Goal: Transaction & Acquisition: Purchase product/service

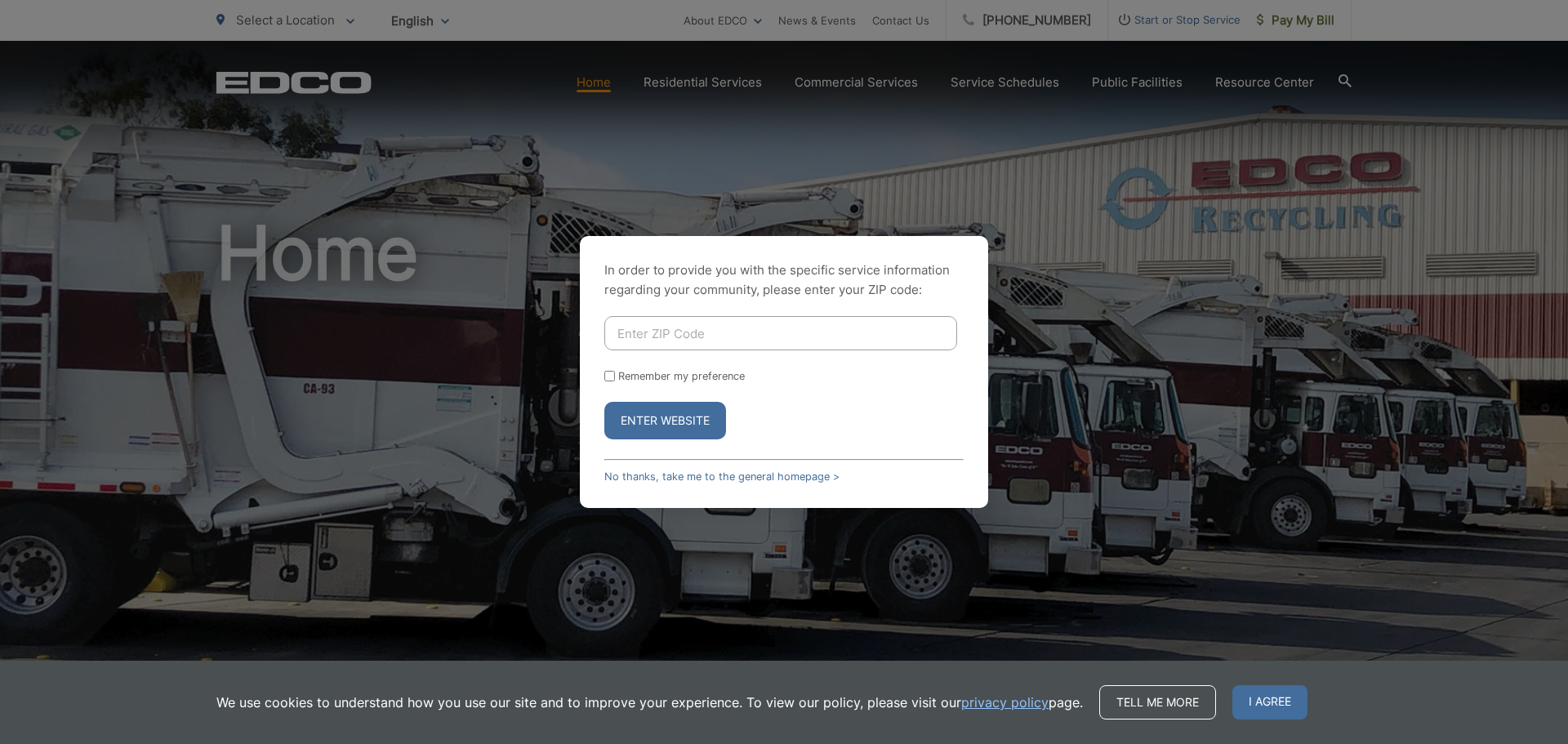
type input "92081"
click at [698, 412] on button "Enter Website" at bounding box center [665, 421] width 121 height 38
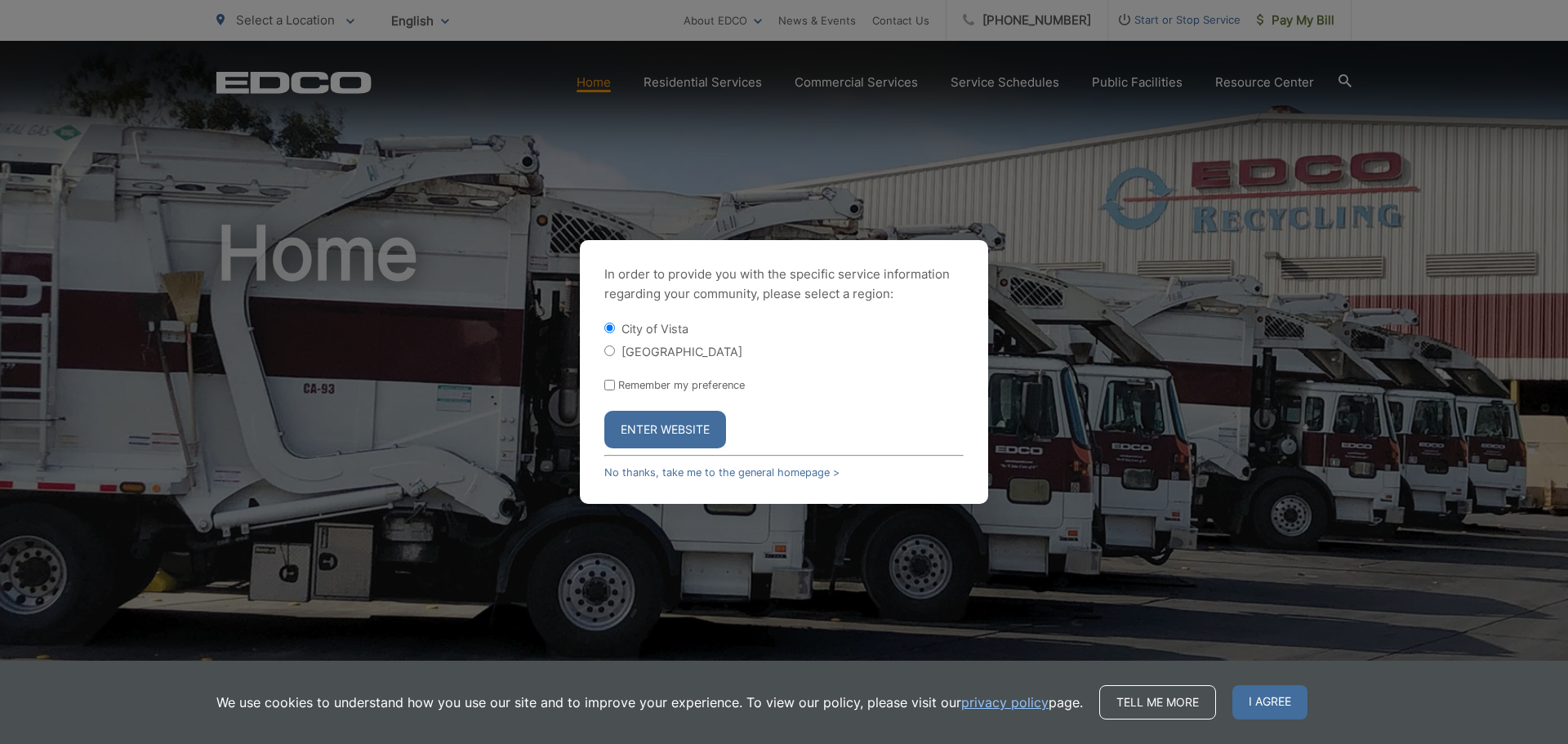
click at [696, 435] on button "Enter Website" at bounding box center [665, 430] width 121 height 38
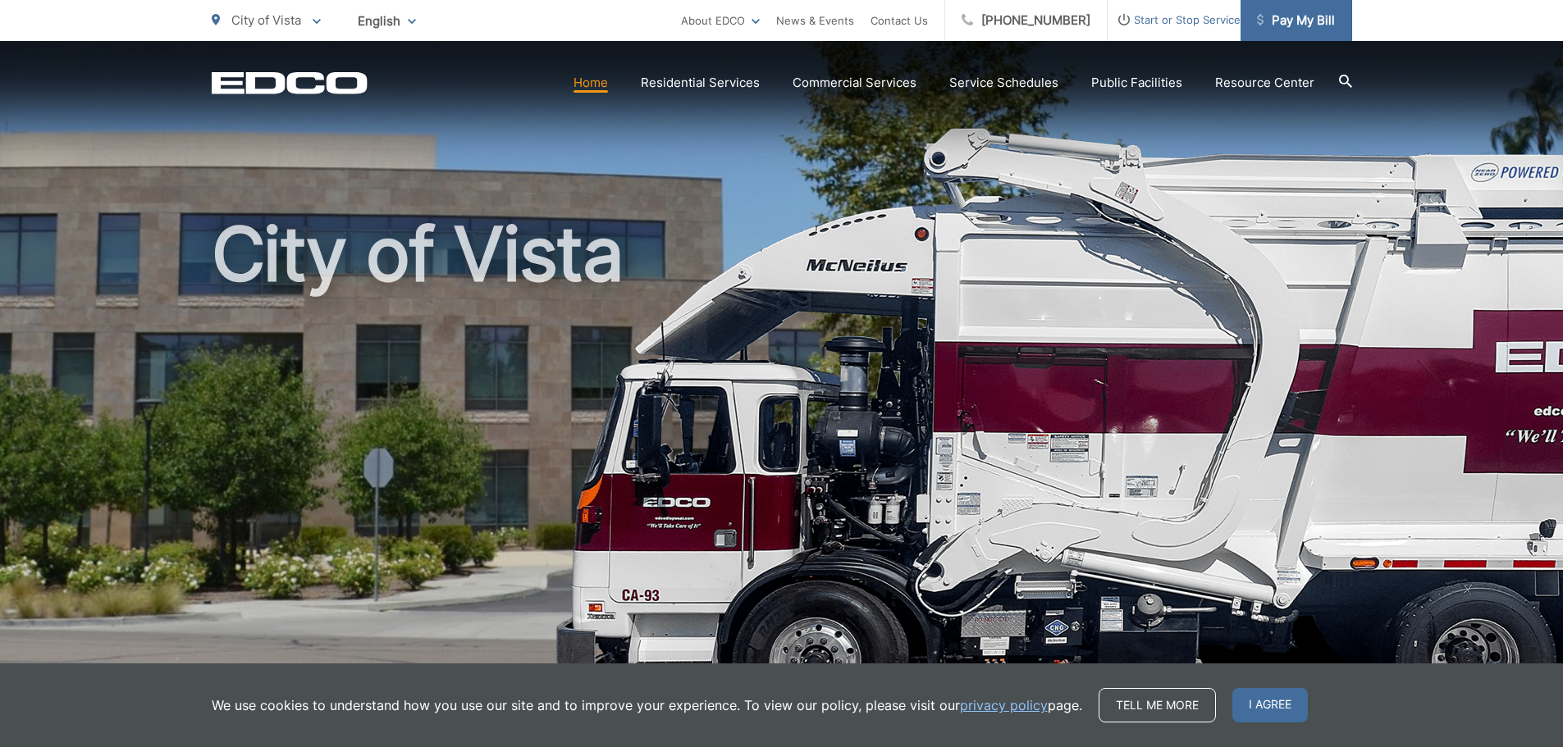
click at [1280, 22] on span "Pay My Bill" at bounding box center [1296, 21] width 78 height 20
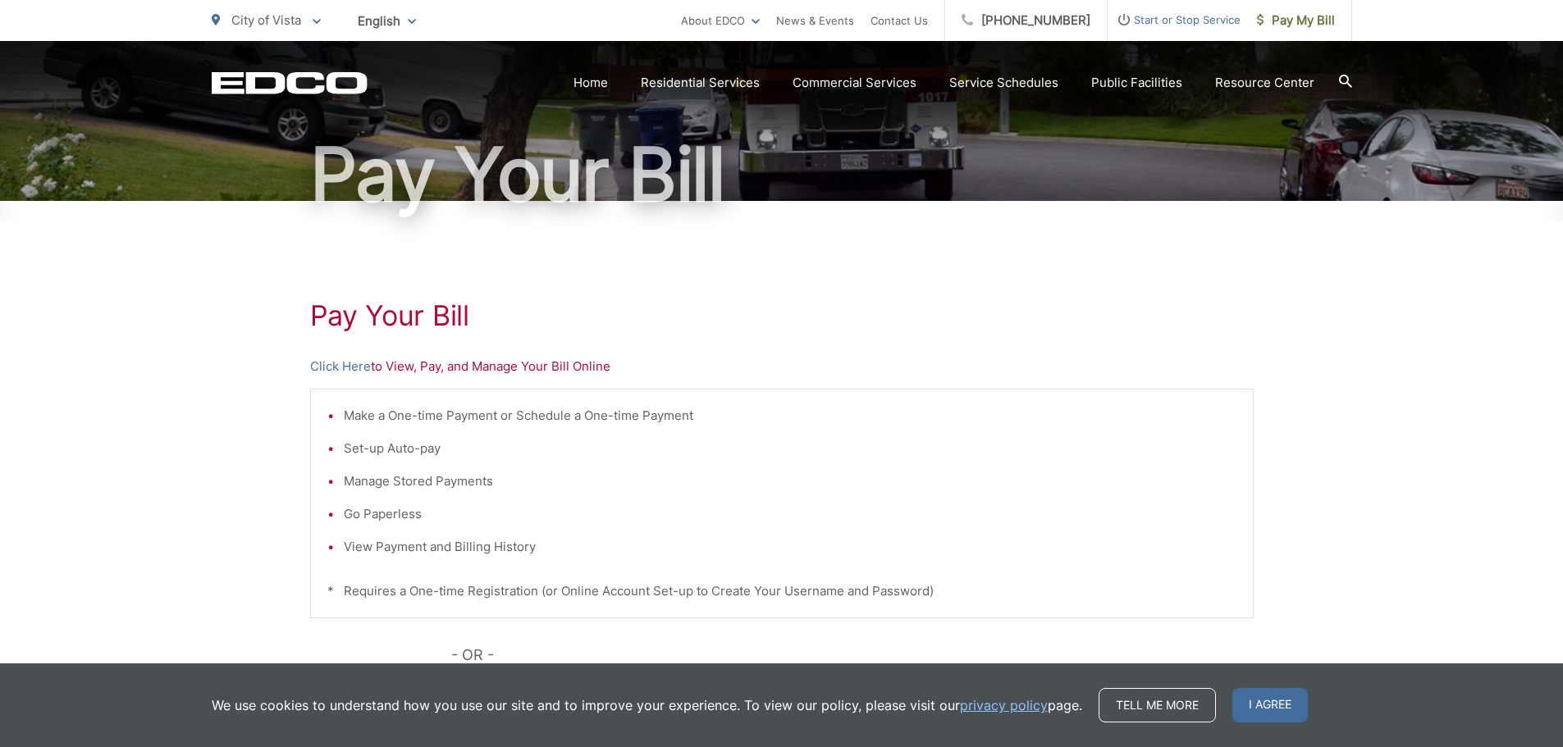
scroll to position [164, 0]
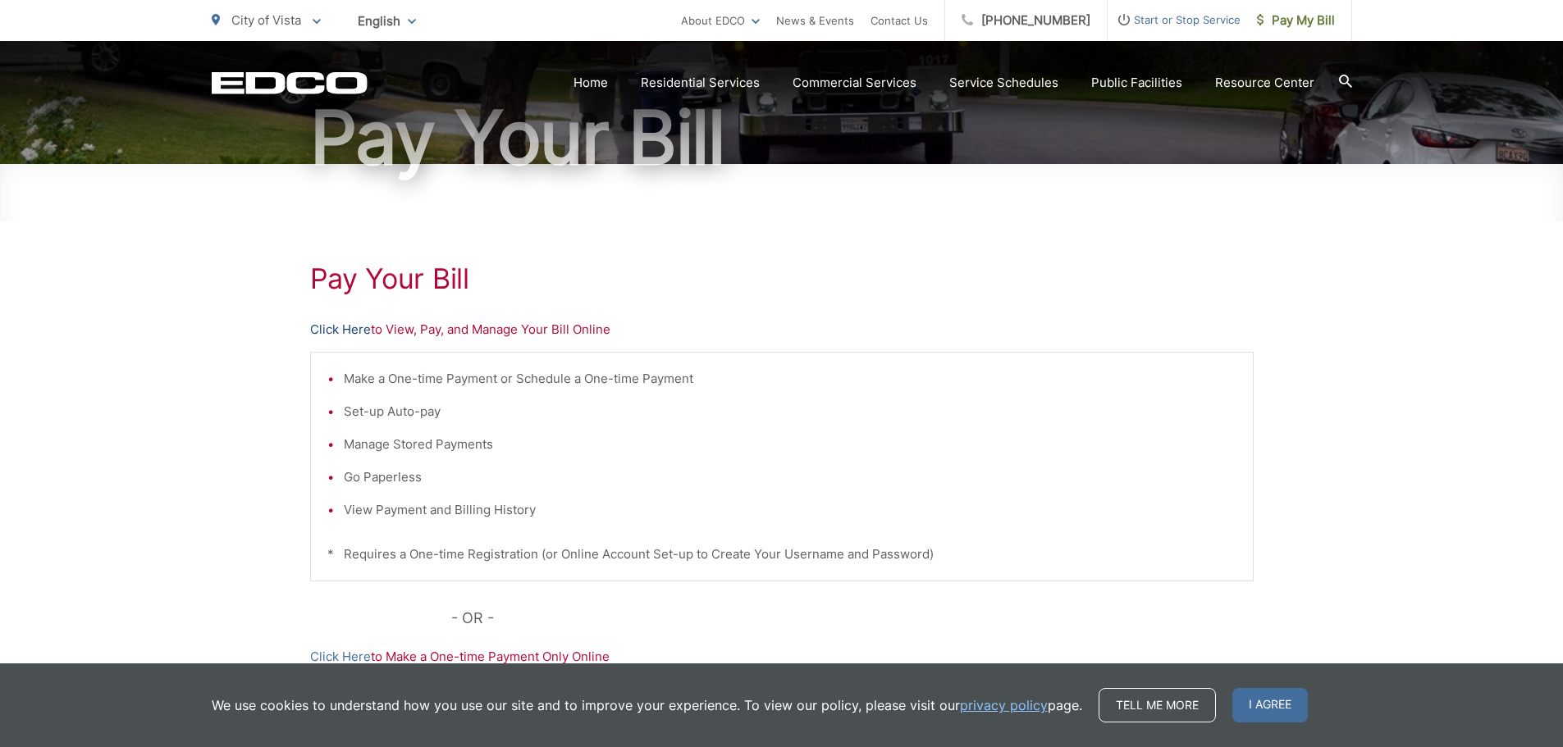
click at [331, 332] on link "Click Here" at bounding box center [340, 330] width 61 height 20
